Goal: Transaction & Acquisition: Subscribe to service/newsletter

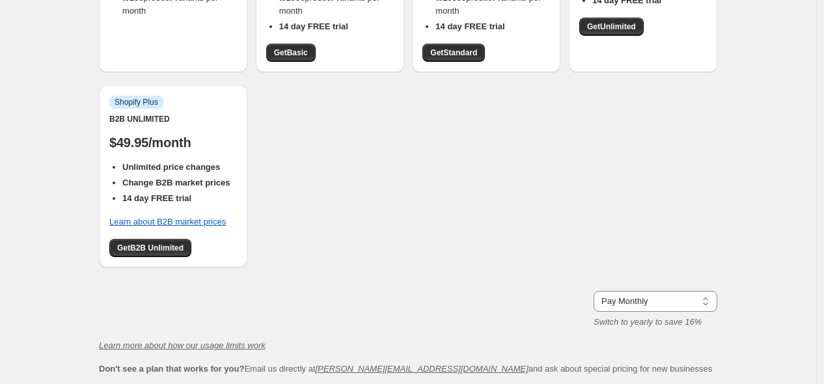
scroll to position [72, 0]
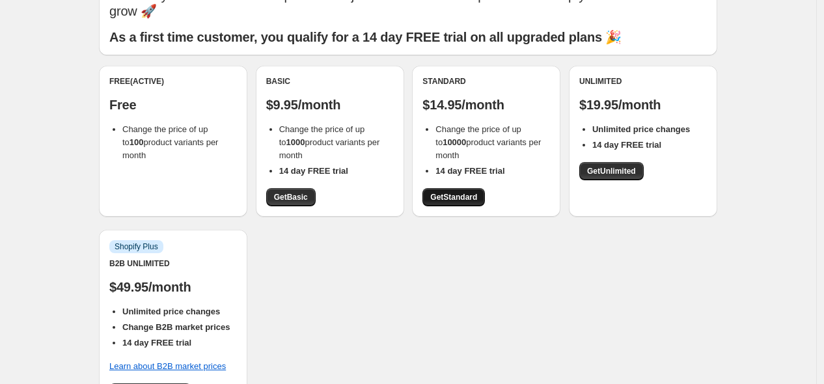
click at [456, 205] on link "Get Standard" at bounding box center [454, 197] width 62 height 18
